Goal: Task Accomplishment & Management: Use online tool/utility

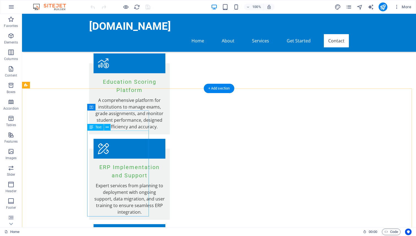
scroll to position [686, 0]
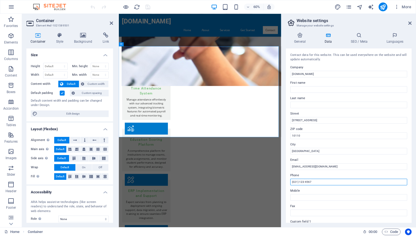
click at [316, 183] on input "(021) 123-4567" at bounding box center [348, 182] width 117 height 7
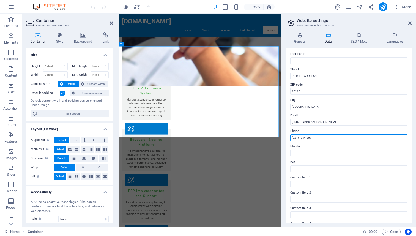
scroll to position [90, 0]
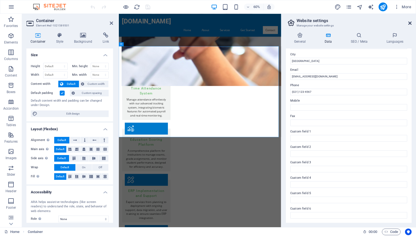
click at [410, 22] on icon at bounding box center [409, 23] width 3 height 4
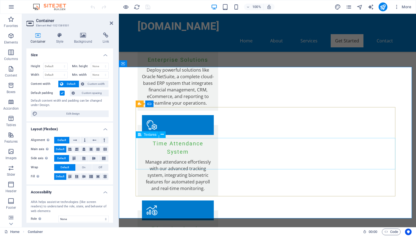
scroll to position [545, 0]
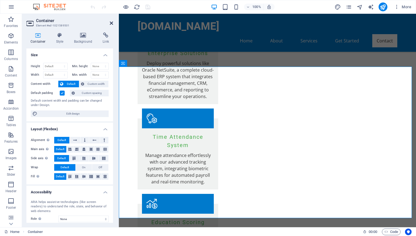
click at [111, 23] on icon at bounding box center [111, 23] width 3 height 4
